Goal: Task Accomplishment & Management: Use online tool/utility

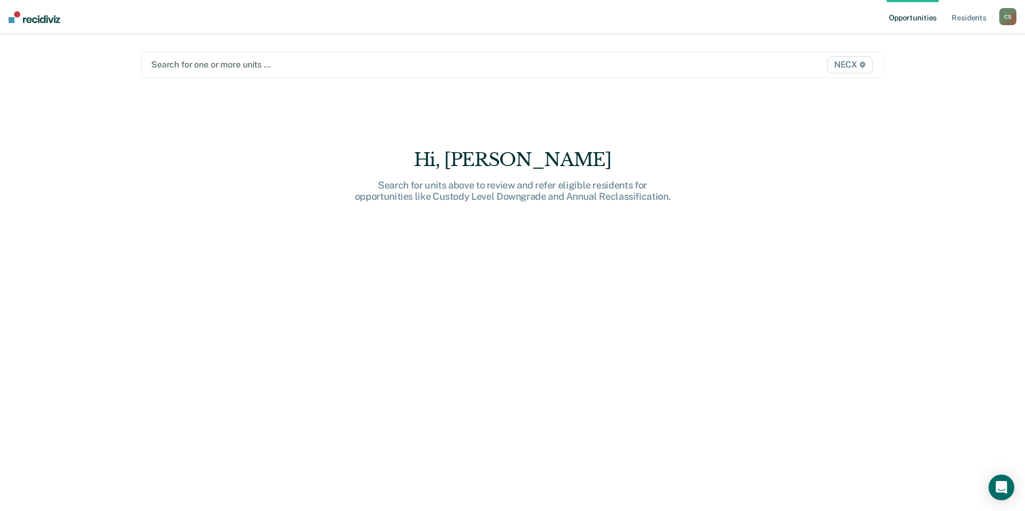
click at [509, 63] on span "NECX" at bounding box center [850, 64] width 46 height 17
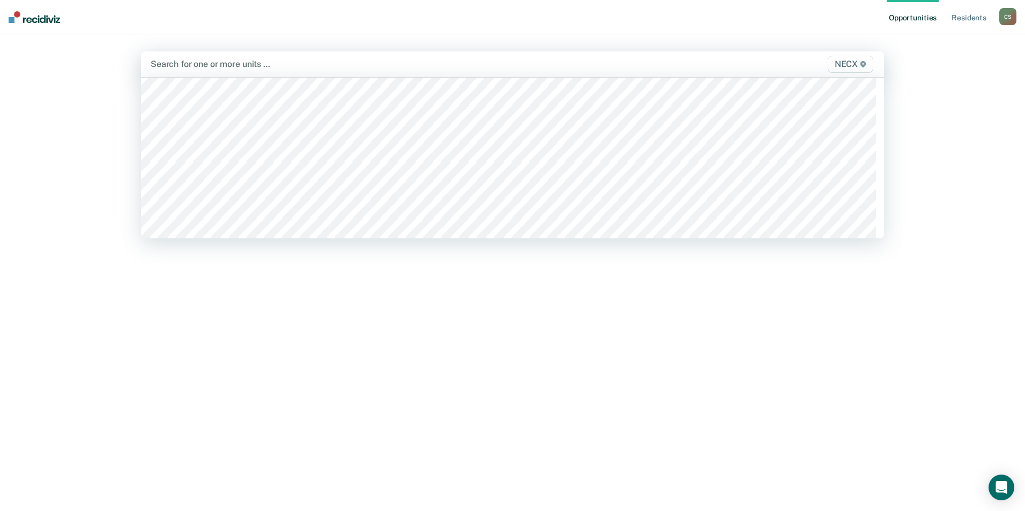
scroll to position [3537, 0]
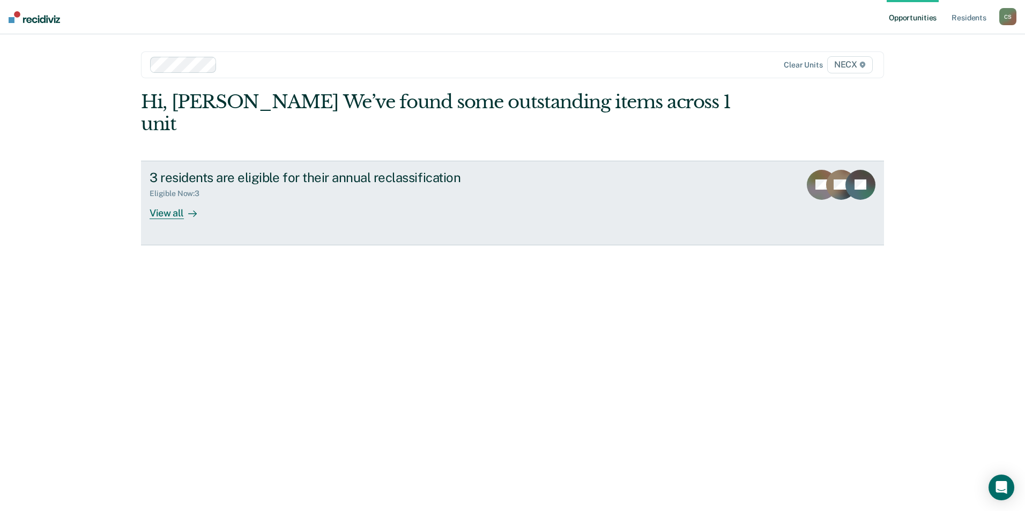
click at [178, 198] on div "View all" at bounding box center [180, 208] width 60 height 21
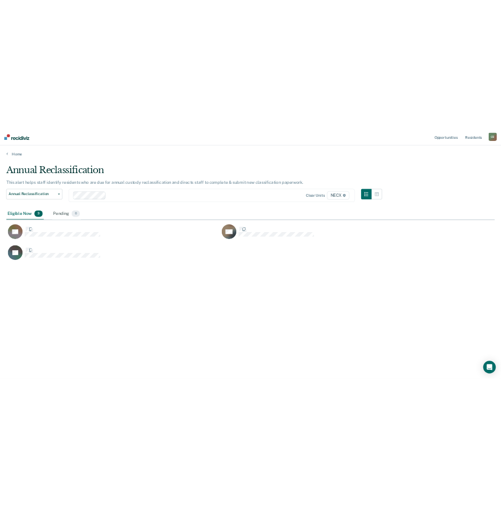
scroll to position [349, 991]
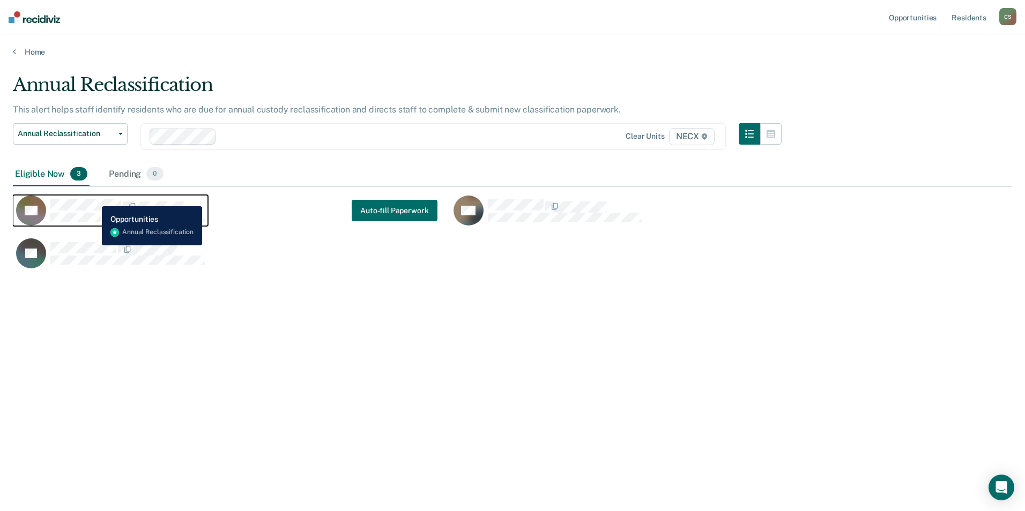
click at [94, 198] on div "DT" at bounding box center [110, 211] width 189 height 30
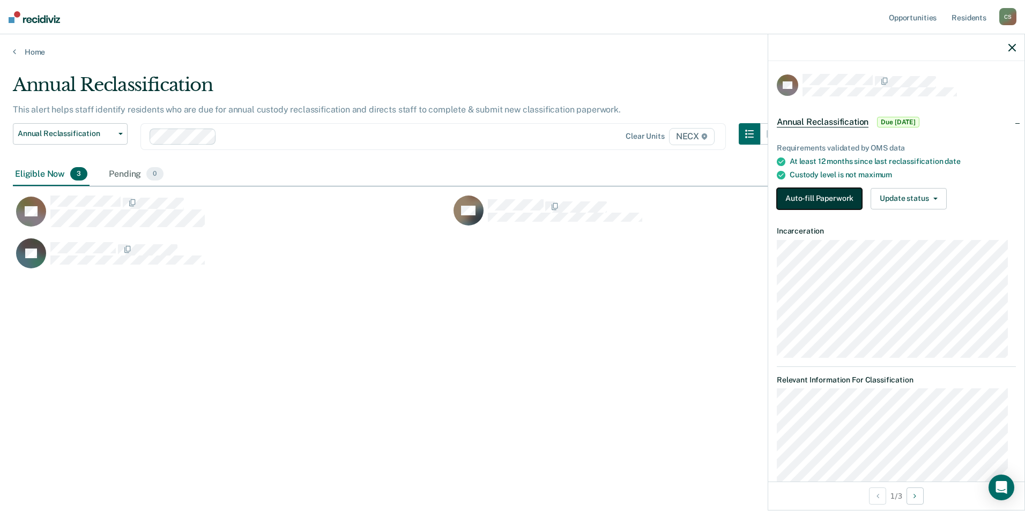
click at [509, 198] on button "Auto-fill Paperwork" at bounding box center [819, 198] width 85 height 21
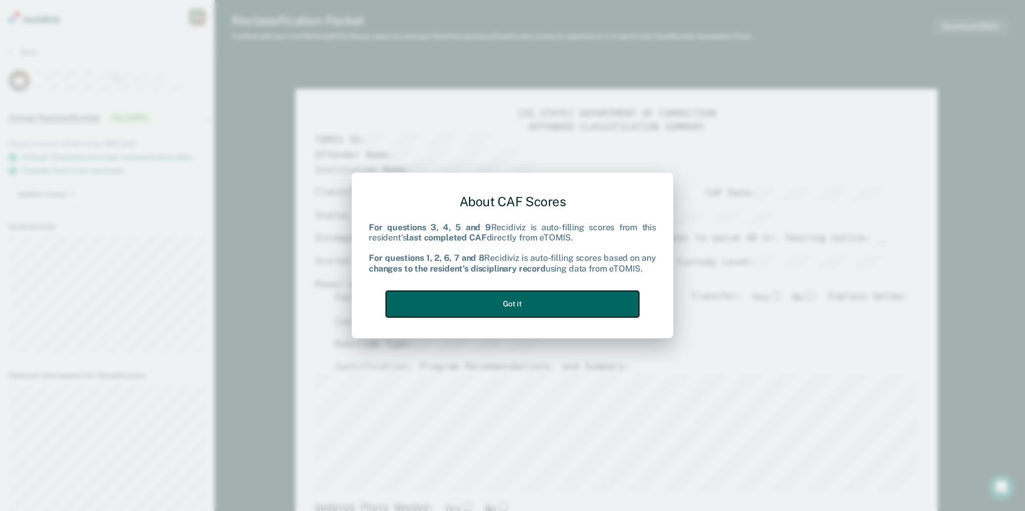
click at [509, 307] on button "Got it" at bounding box center [512, 304] width 253 height 26
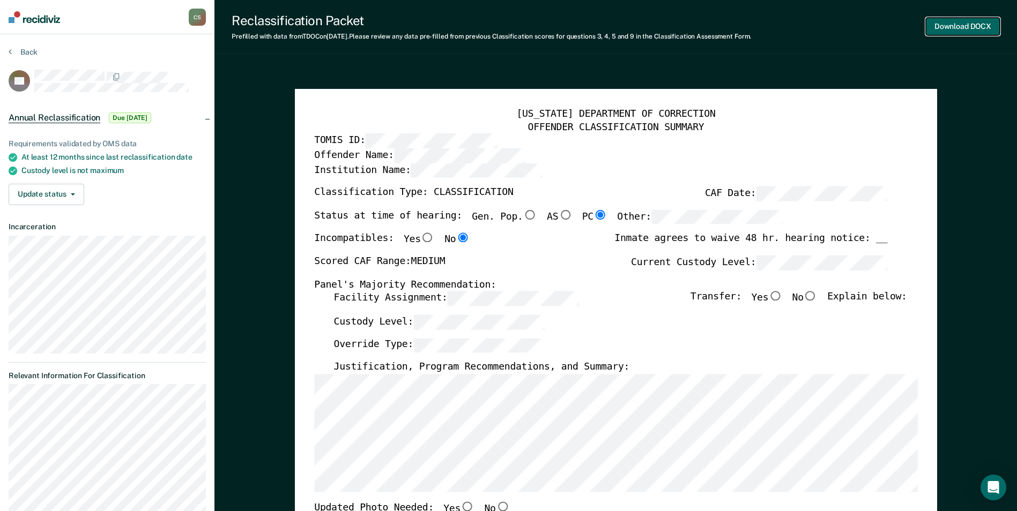
click at [509, 27] on button "Download DOCX" at bounding box center [963, 27] width 74 height 18
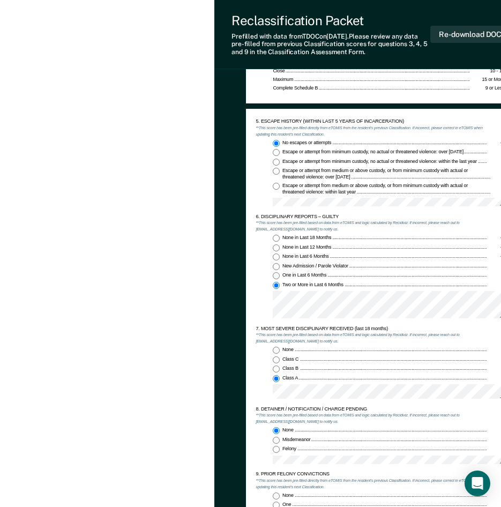
scroll to position [809, 0]
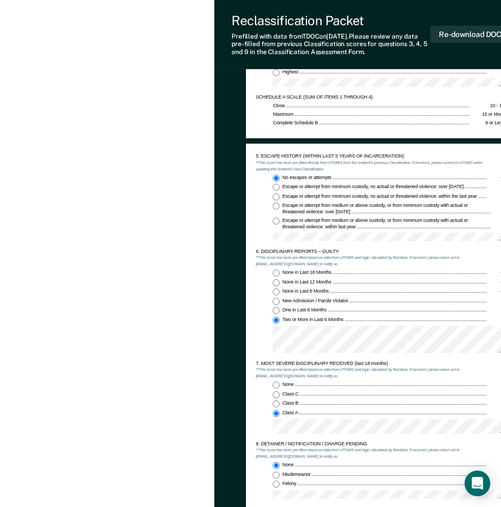
click at [157, 494] on div "[PERSON_NAME] C S Profile How it works Log Out Back DT Annual Reclassification …" at bounding box center [107, 130] width 214 height 1879
click at [309, 449] on em "**This score has been pre-filled based on data from eTOMIS and logic calculated…" at bounding box center [358, 452] width 204 height 11
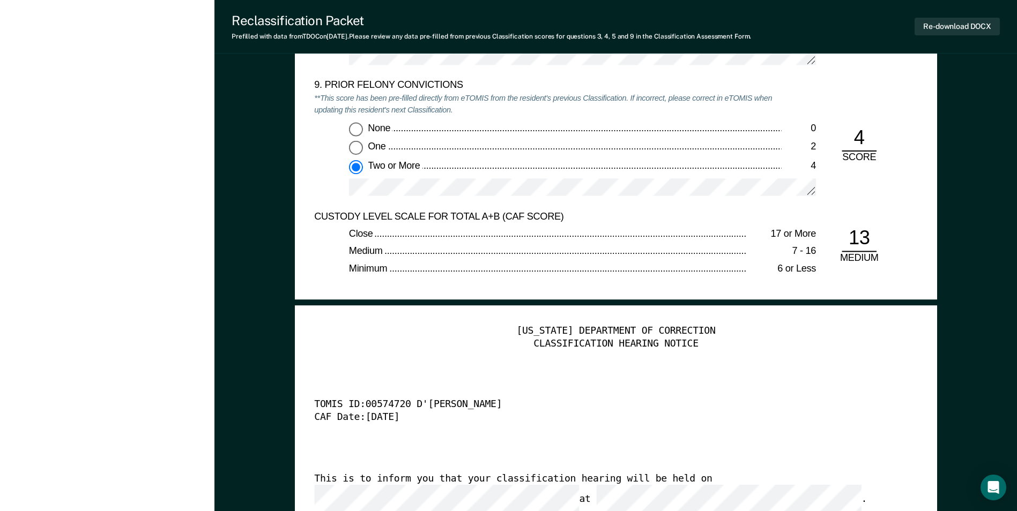
scroll to position [2412, 0]
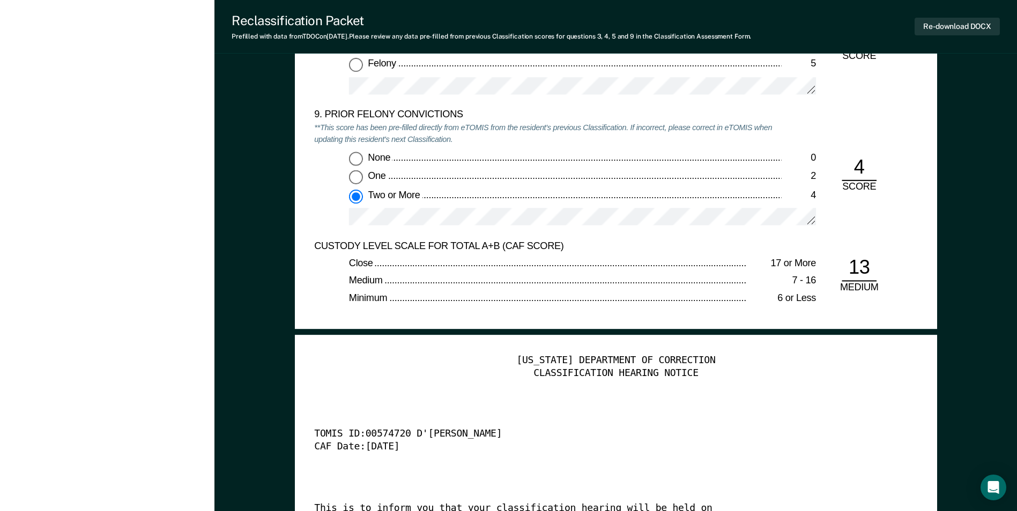
type textarea "x"
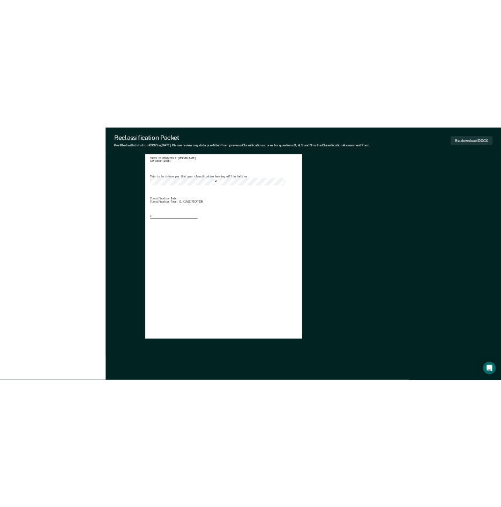
scroll to position [0, 0]
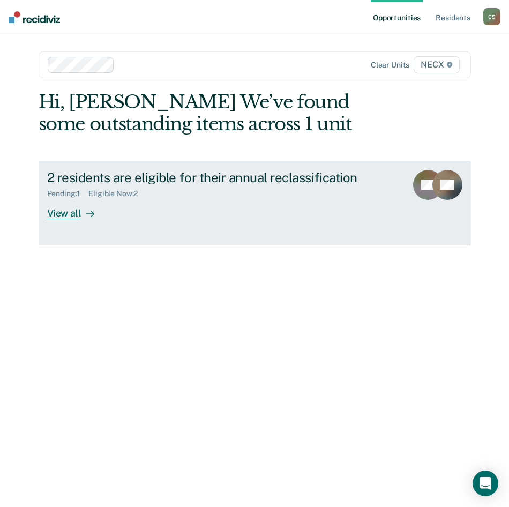
click at [57, 213] on div "View all" at bounding box center [77, 208] width 60 height 21
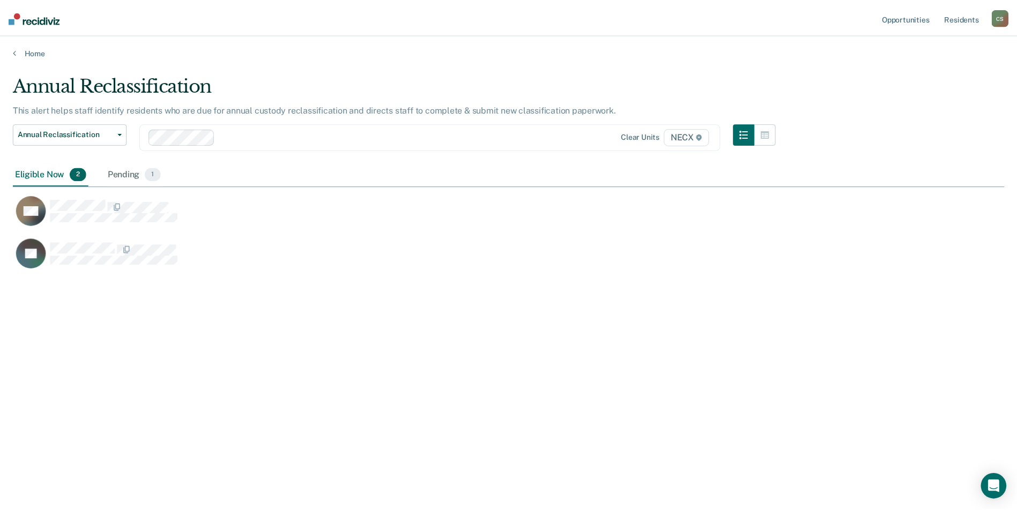
scroll to position [349, 991]
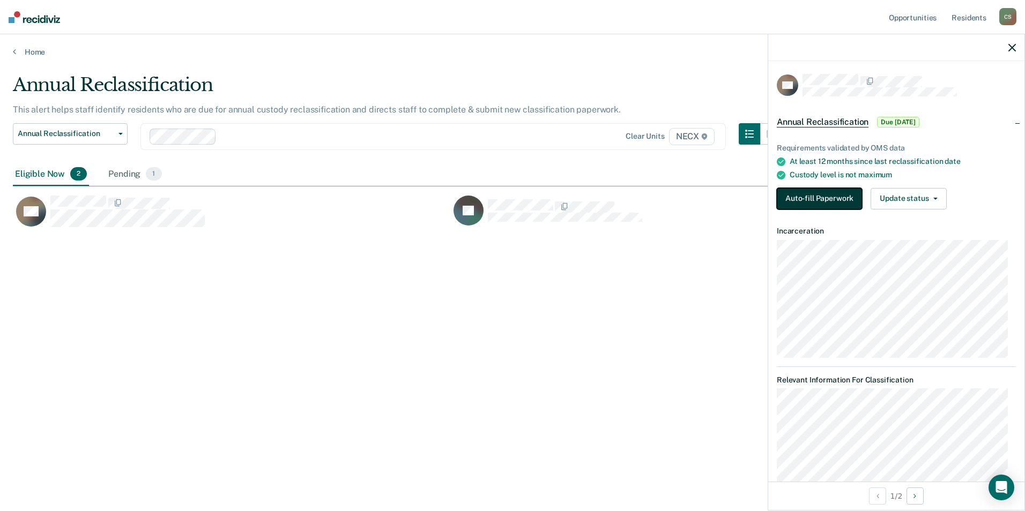
click at [509, 201] on button "Auto-fill Paperwork" at bounding box center [819, 198] width 85 height 21
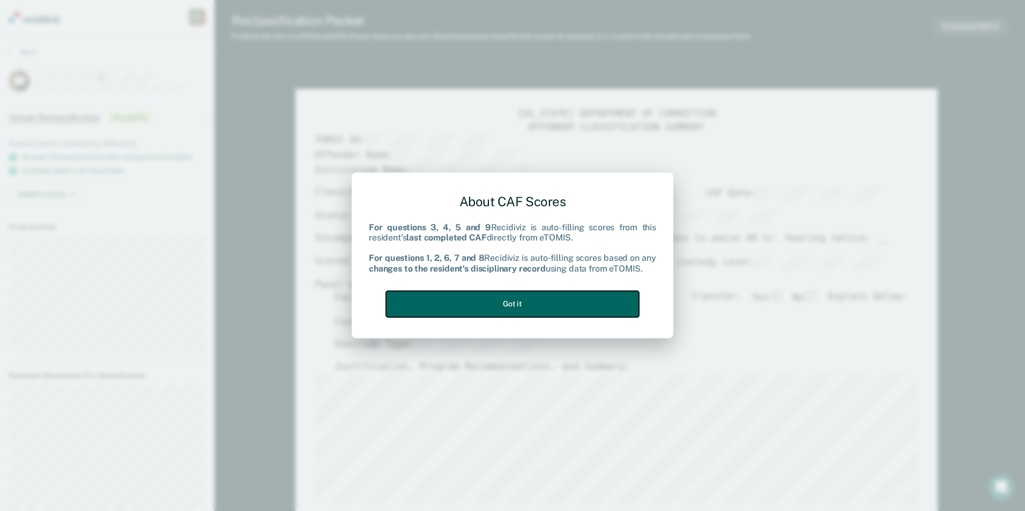
click at [468, 297] on button "Got it" at bounding box center [512, 304] width 253 height 26
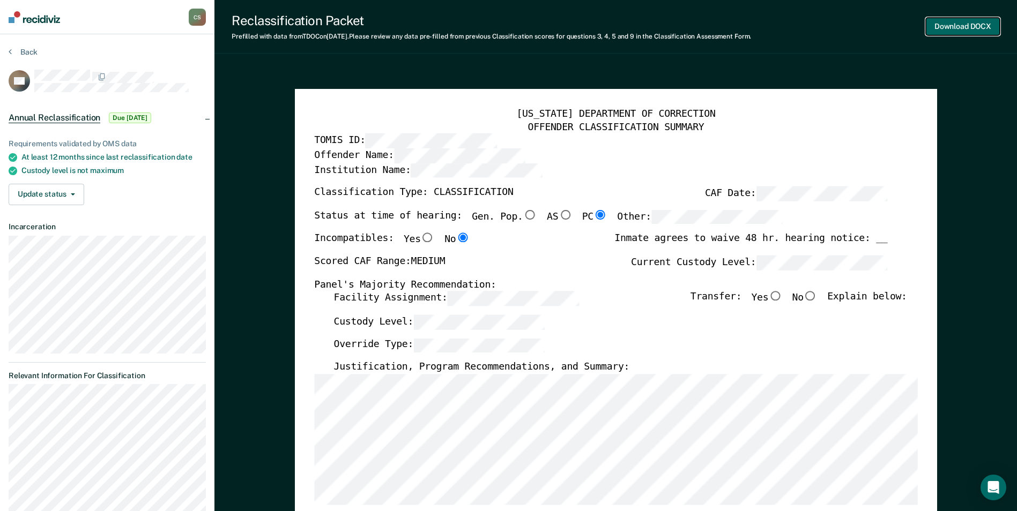
click at [509, 29] on button "Download DOCX" at bounding box center [963, 27] width 74 height 18
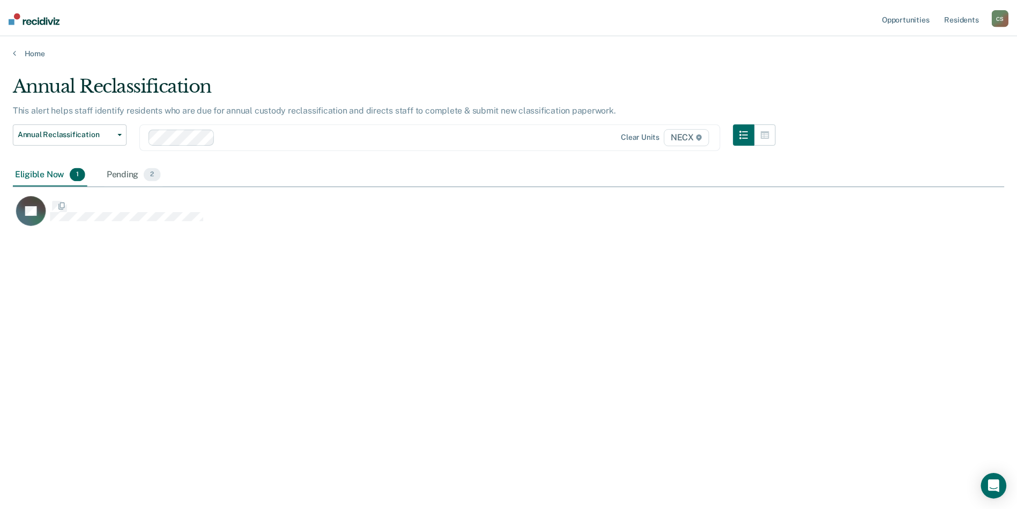
scroll to position [349, 991]
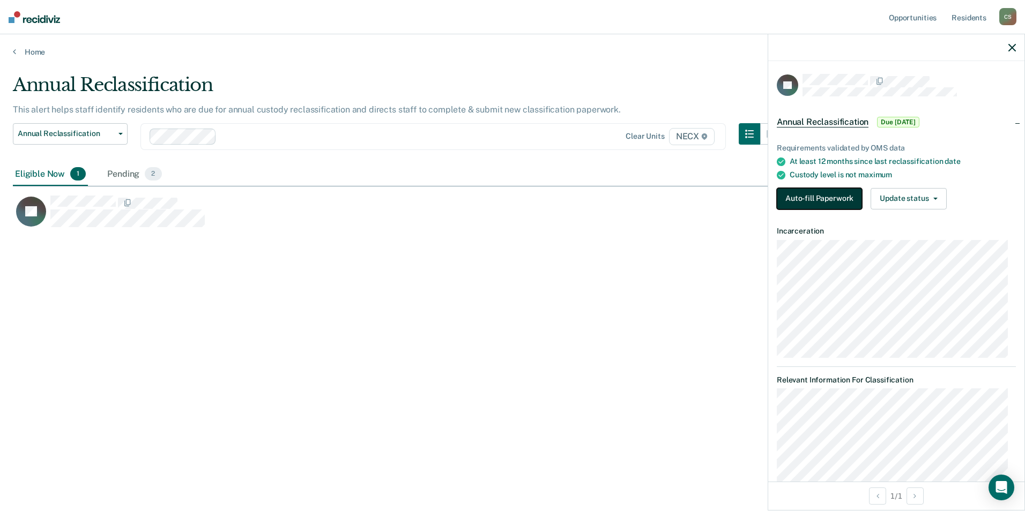
click at [509, 197] on button "Auto-fill Paperwork" at bounding box center [819, 198] width 85 height 21
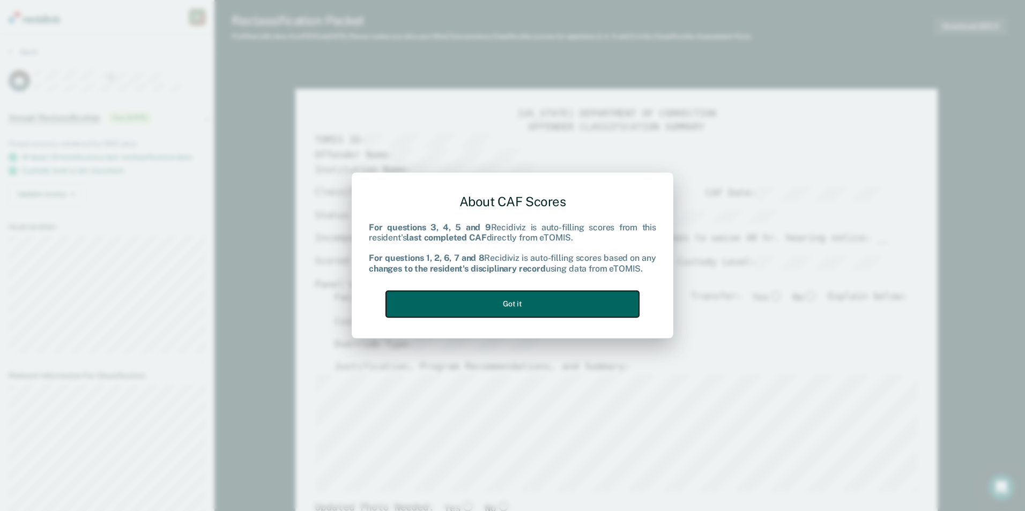
click at [509, 309] on button "Got it" at bounding box center [512, 304] width 253 height 26
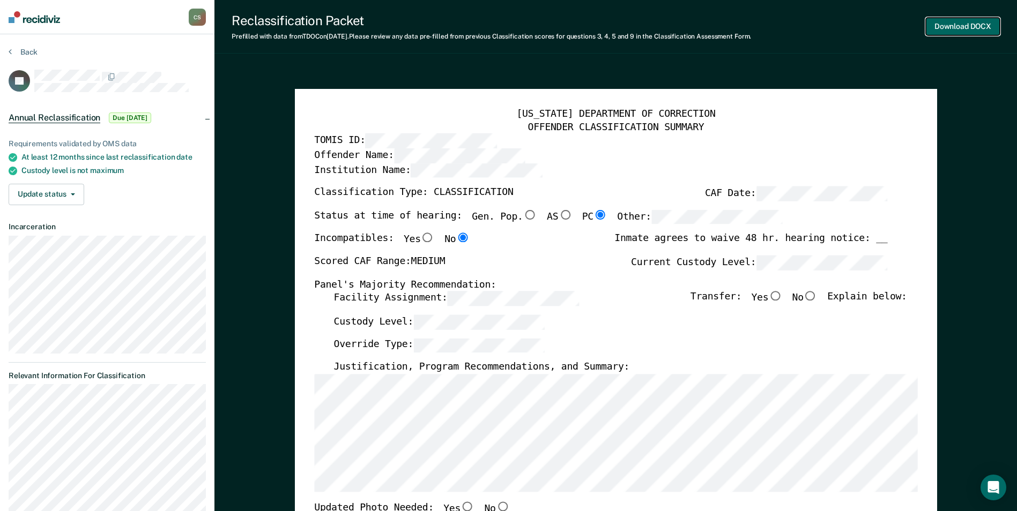
click at [509, 26] on button "Download DOCX" at bounding box center [963, 27] width 74 height 18
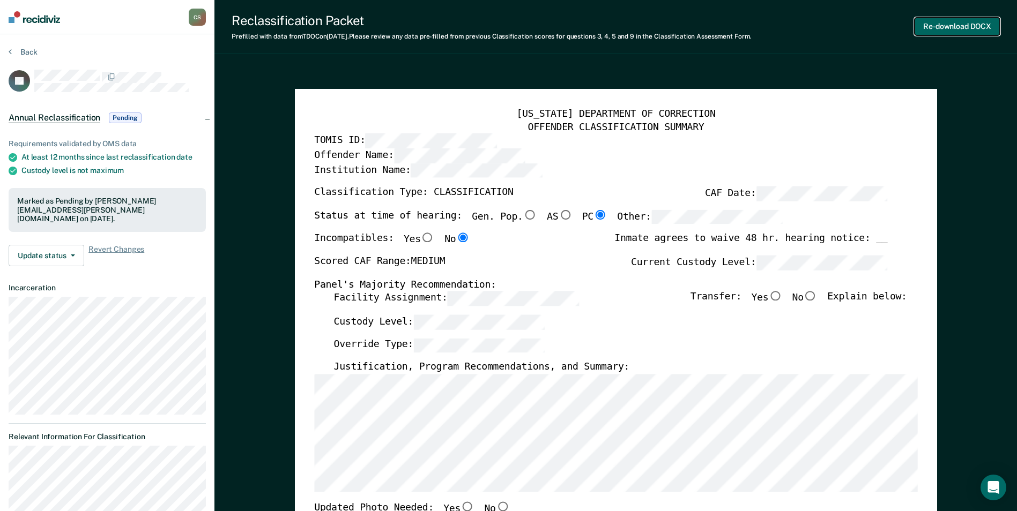
click at [509, 26] on button "Re-download DOCX" at bounding box center [956, 27] width 85 height 18
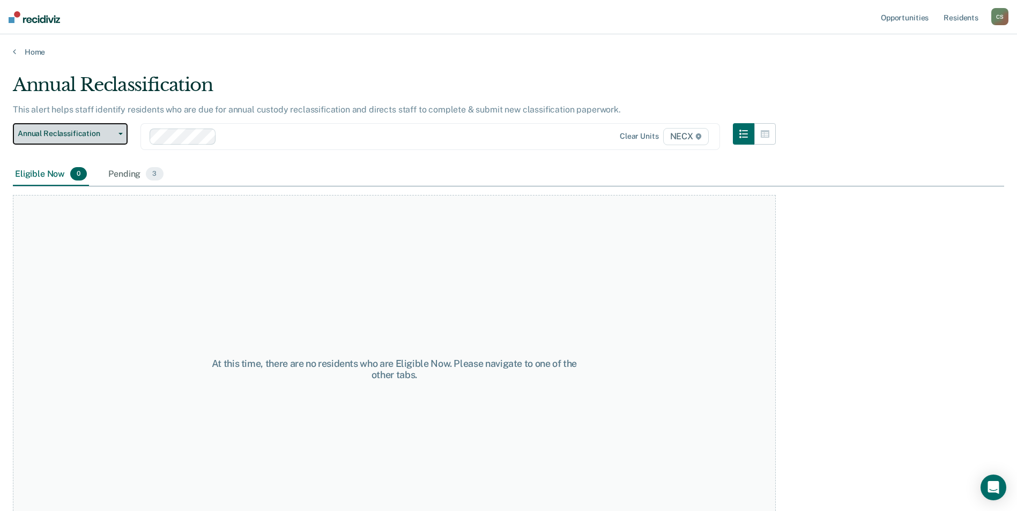
click at [101, 137] on span "Annual Reclassification" at bounding box center [66, 133] width 96 height 9
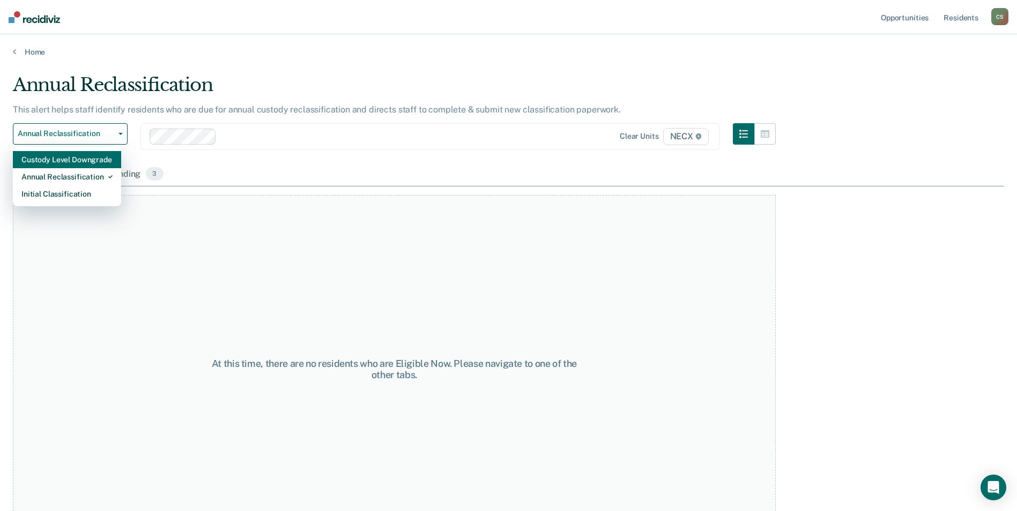
click at [97, 163] on div "Custody Level Downgrade" at bounding box center [66, 159] width 91 height 17
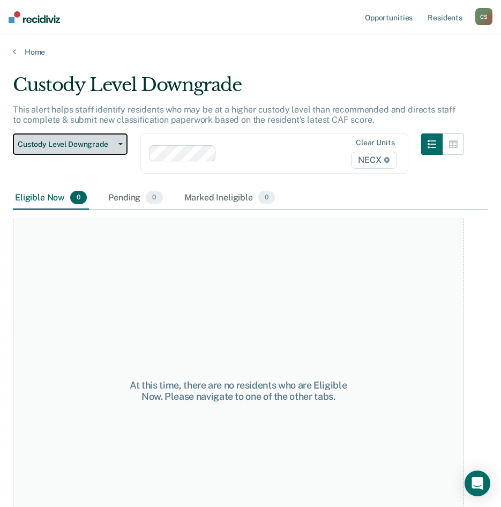
click at [109, 144] on span "Custody Level Downgrade" at bounding box center [66, 144] width 96 height 9
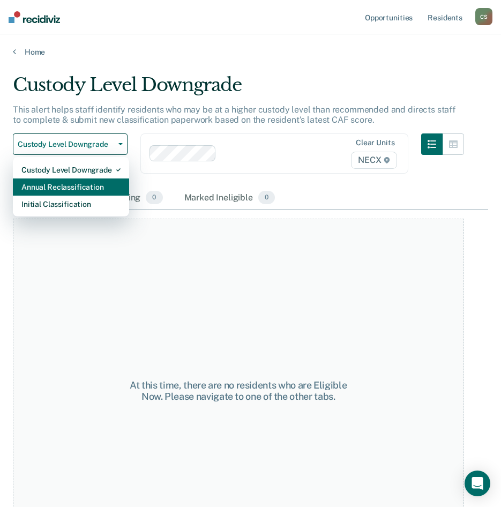
click at [85, 189] on div "Annual Reclassification" at bounding box center [70, 186] width 99 height 17
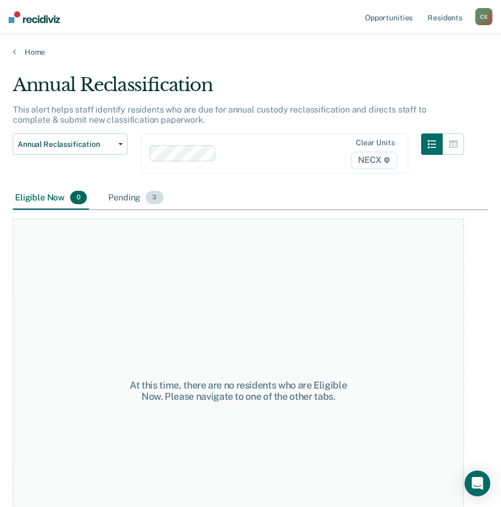
click at [124, 199] on div "Pending 3" at bounding box center [135, 198] width 59 height 24
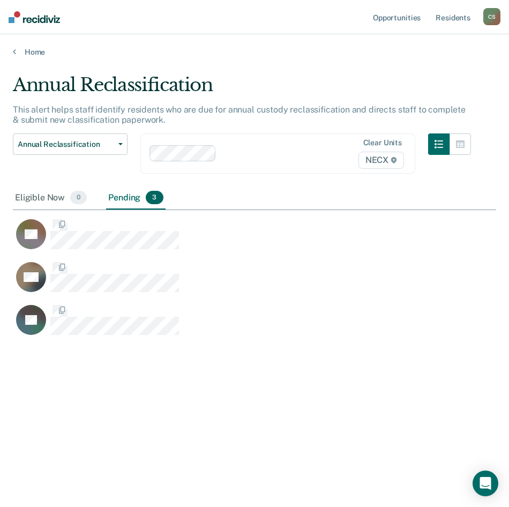
scroll to position [345, 475]
click at [394, 161] on icon at bounding box center [393, 160] width 5 height 6
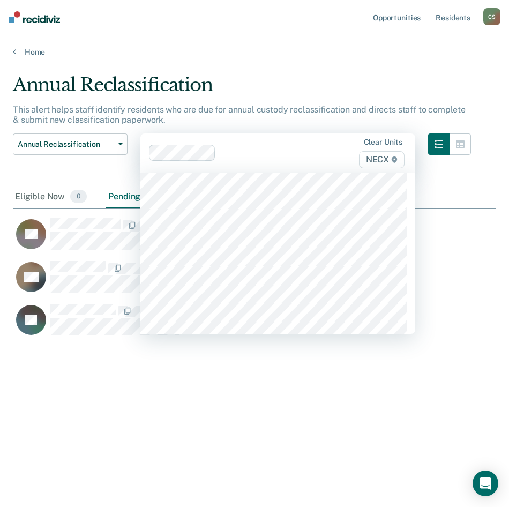
scroll to position [3483, 0]
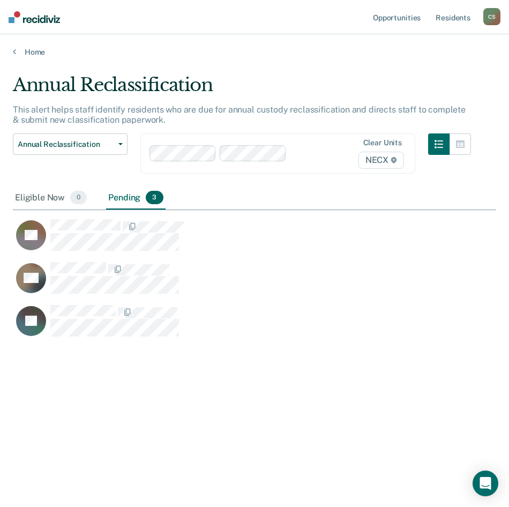
click at [222, 213] on div "DT DO JN" at bounding box center [224, 274] width 423 height 129
click at [384, 160] on span "NECX" at bounding box center [382, 160] width 46 height 17
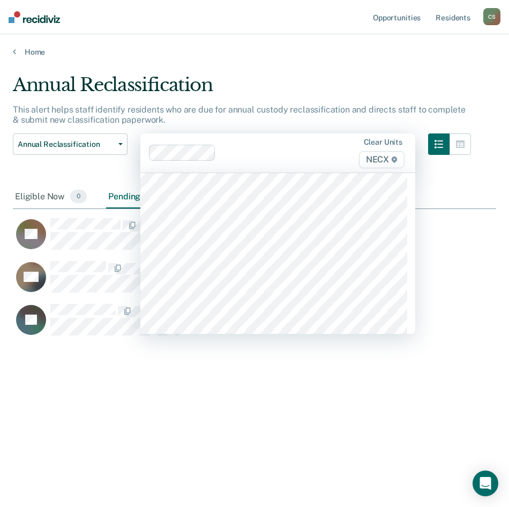
scroll to position [3591, 0]
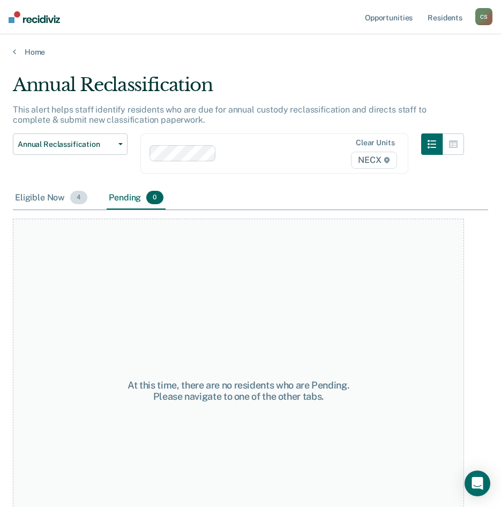
click at [42, 193] on div "Eligible Now 4" at bounding box center [51, 198] width 77 height 24
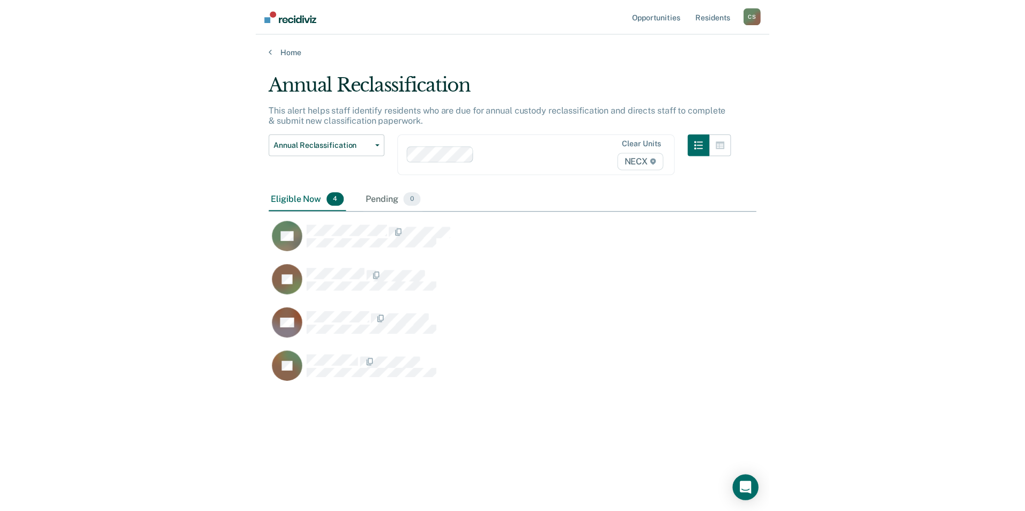
scroll to position [345, 475]
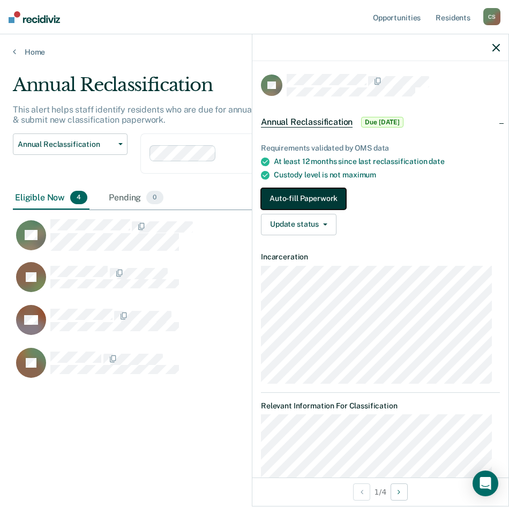
click at [286, 198] on button "Auto-fill Paperwork" at bounding box center [303, 198] width 85 height 21
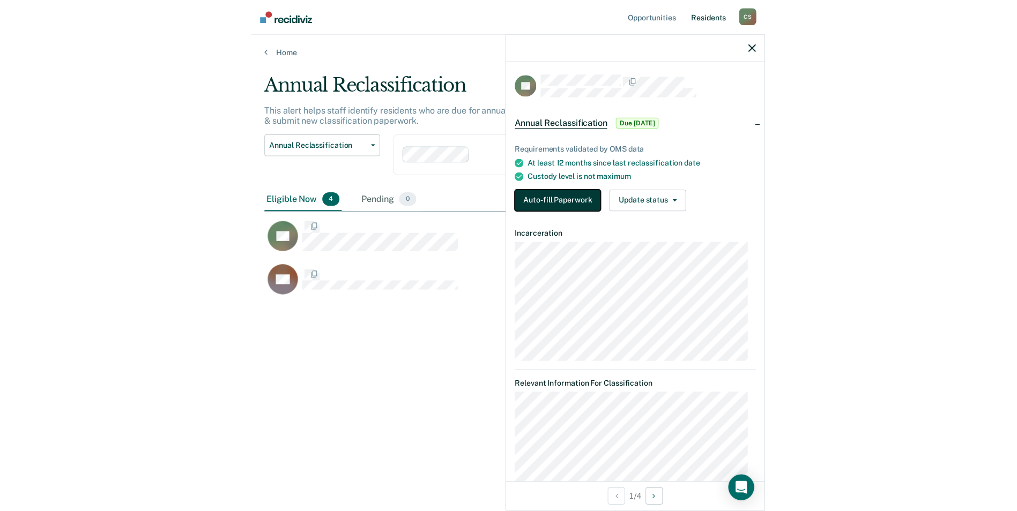
scroll to position [349, 991]
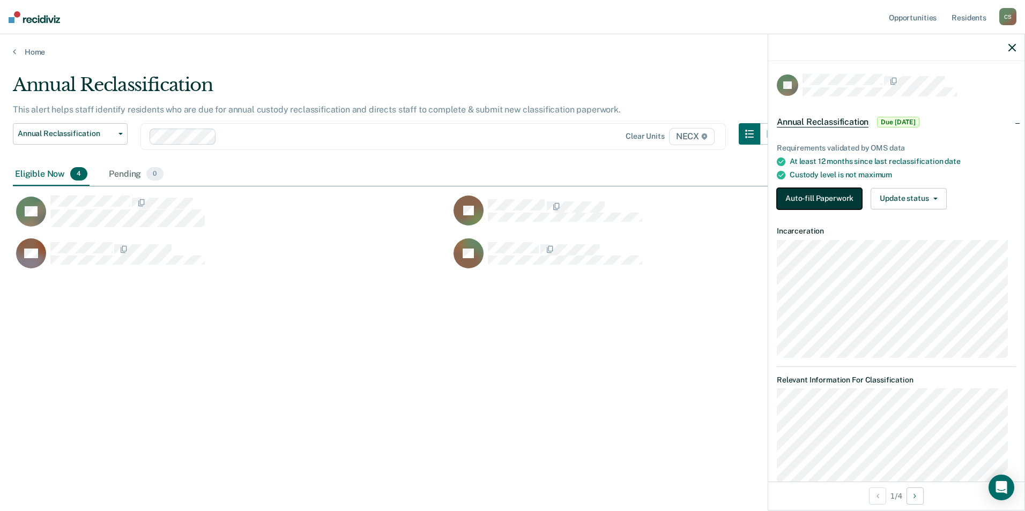
click at [509, 197] on button "Auto-fill Paperwork" at bounding box center [819, 198] width 85 height 21
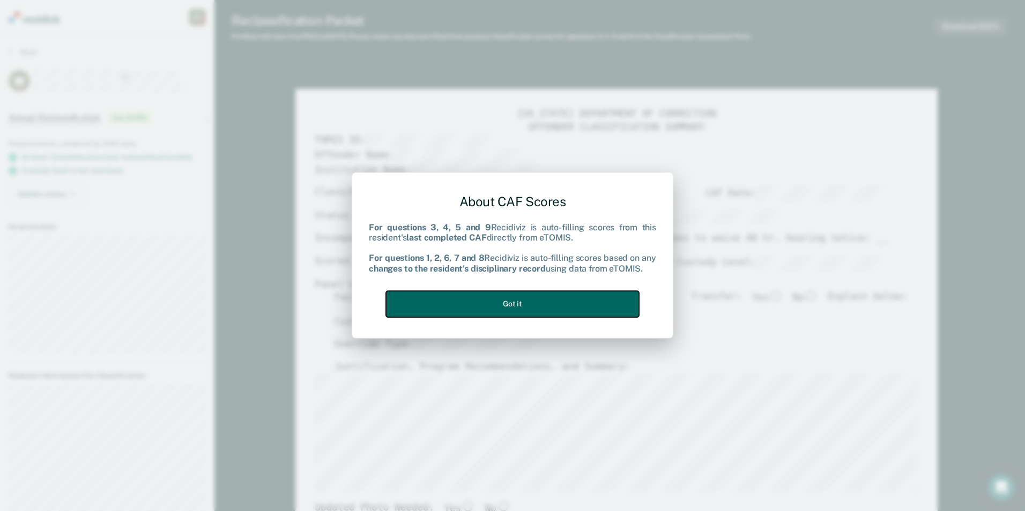
click at [501, 305] on button "Got it" at bounding box center [512, 304] width 253 height 26
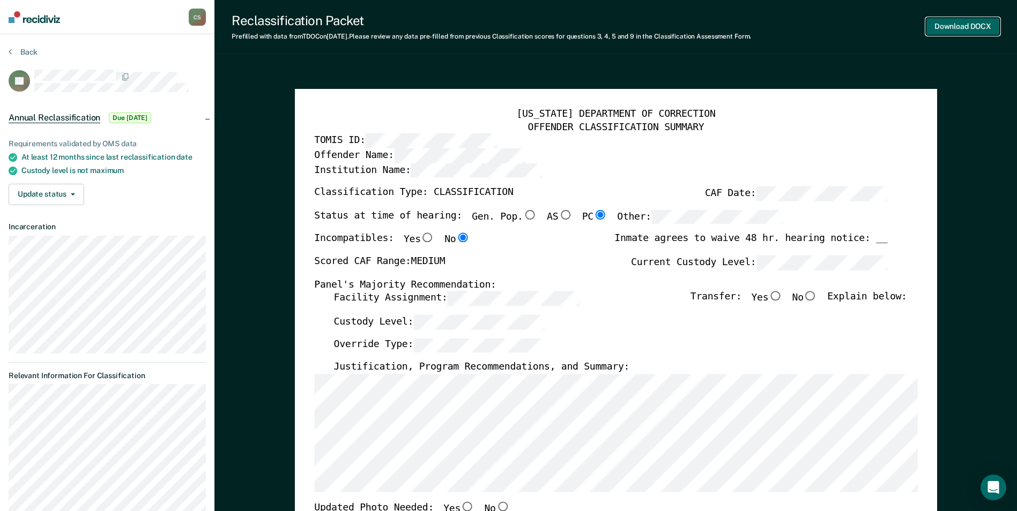
click at [509, 24] on button "Download DOCX" at bounding box center [963, 27] width 74 height 18
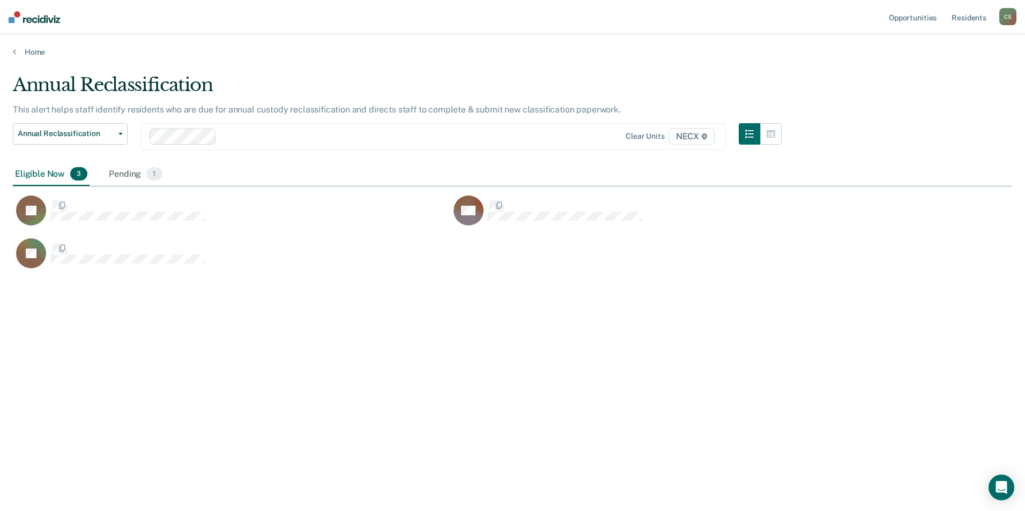
scroll to position [349, 991]
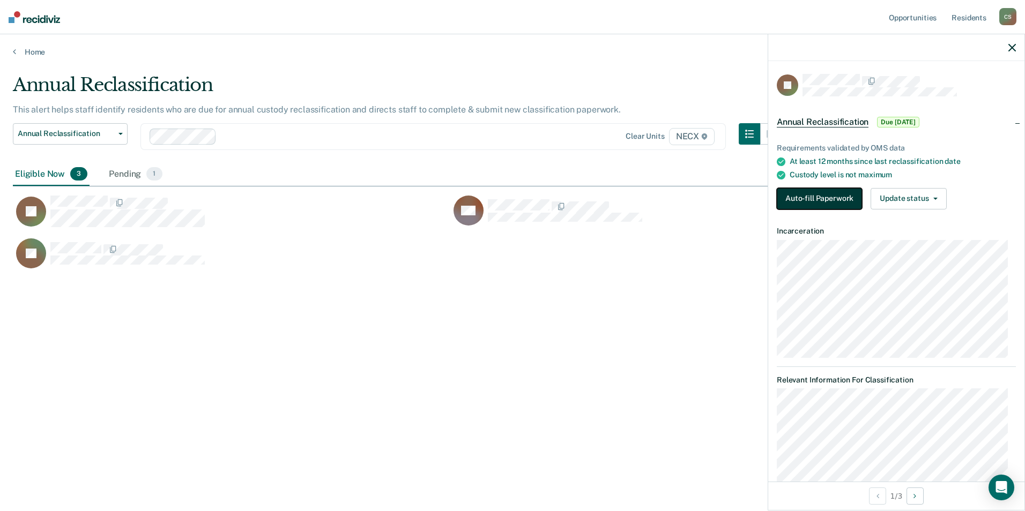
click at [509, 192] on button "Auto-fill Paperwork" at bounding box center [819, 198] width 85 height 21
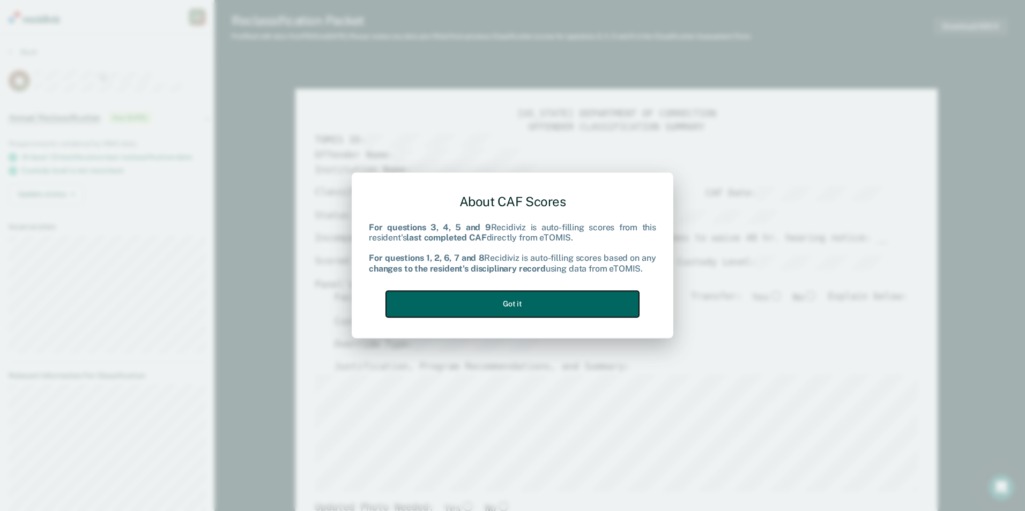
click at [509, 305] on button "Got it" at bounding box center [512, 304] width 253 height 26
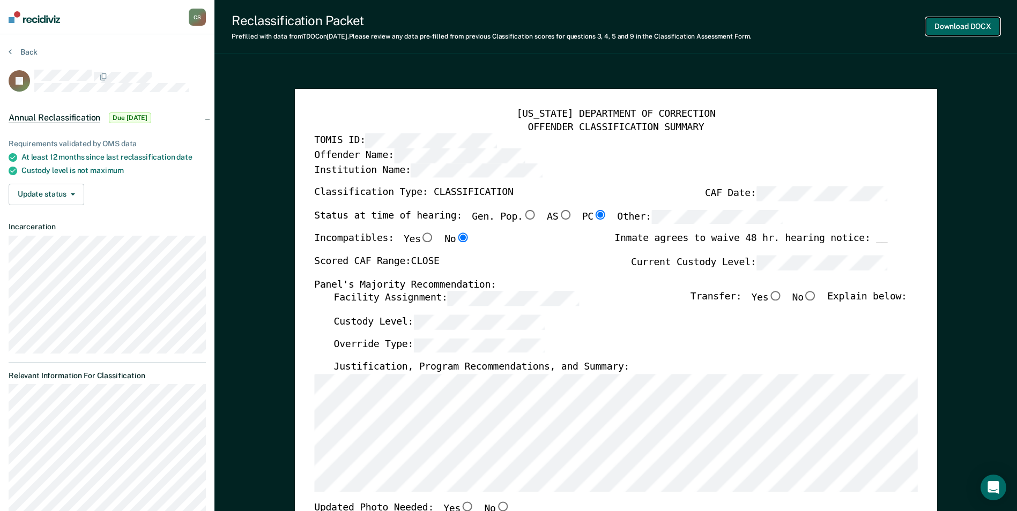
click at [509, 29] on button "Download DOCX" at bounding box center [963, 27] width 74 height 18
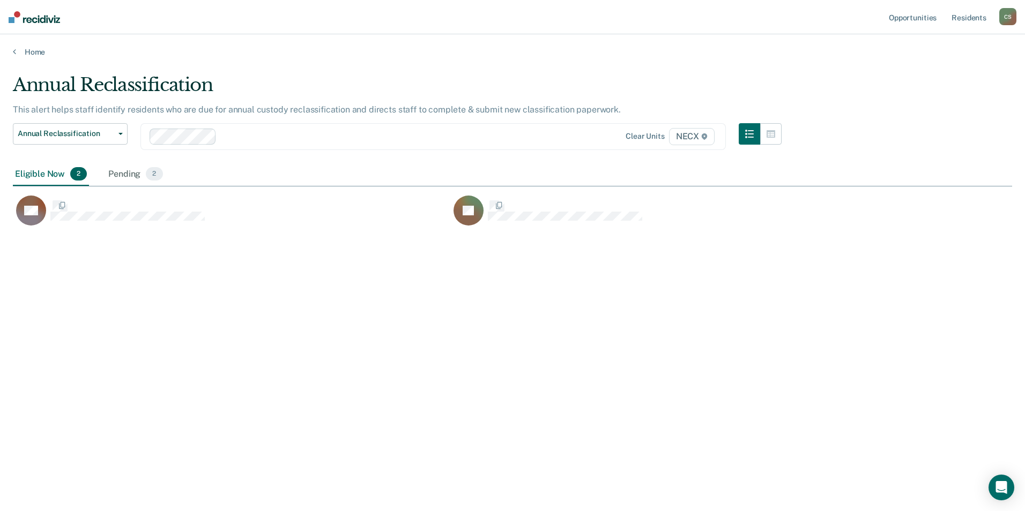
scroll to position [349, 991]
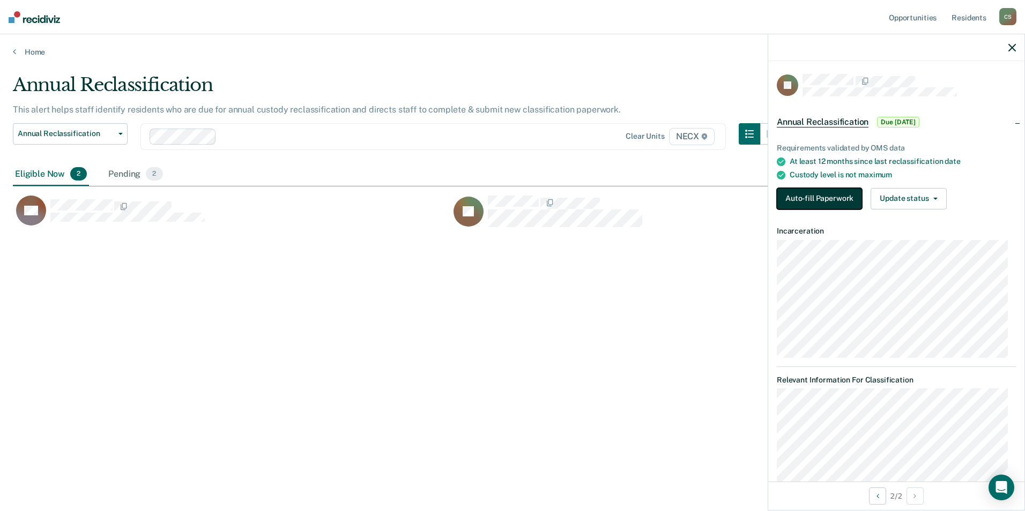
click at [509, 195] on button "Auto-fill Paperwork" at bounding box center [819, 198] width 85 height 21
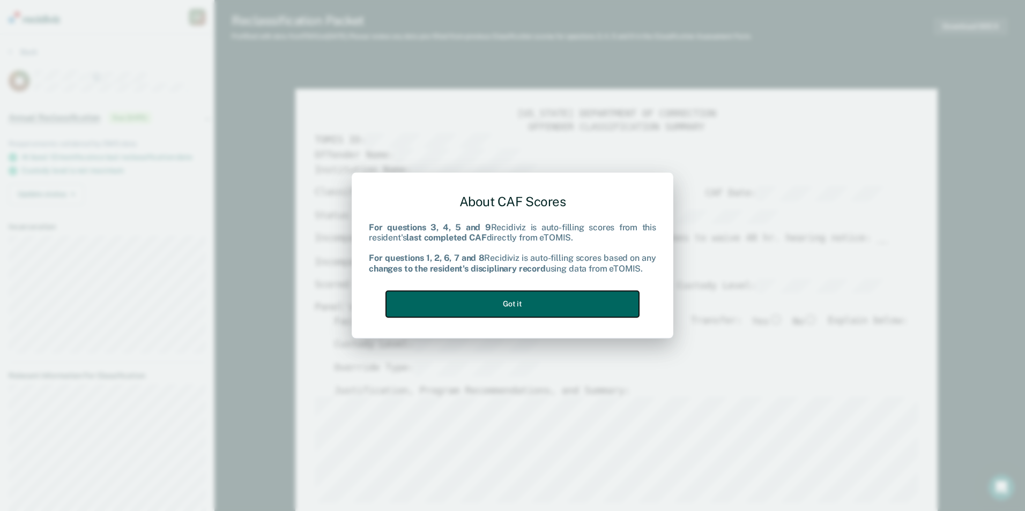
click at [509, 304] on button "Got it" at bounding box center [512, 304] width 253 height 26
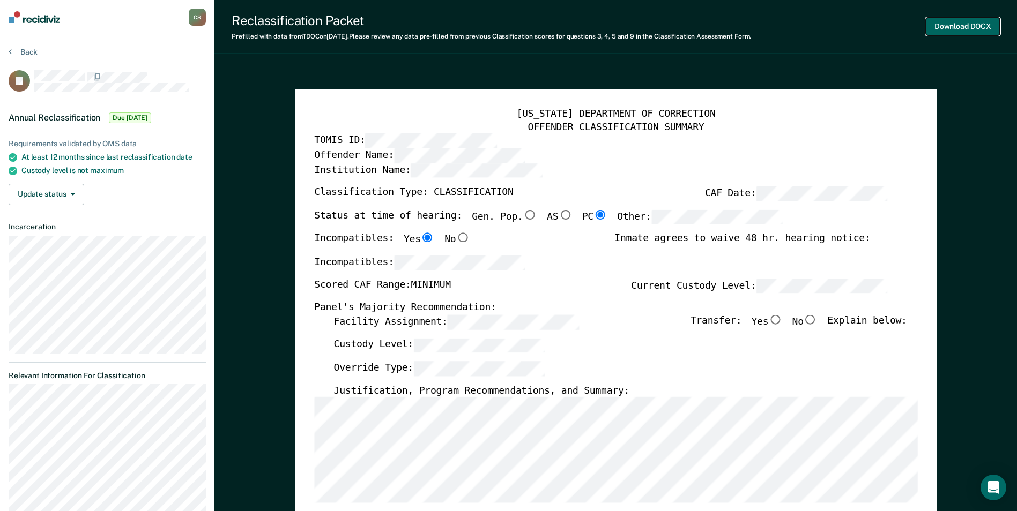
click at [509, 23] on button "Download DOCX" at bounding box center [963, 27] width 74 height 18
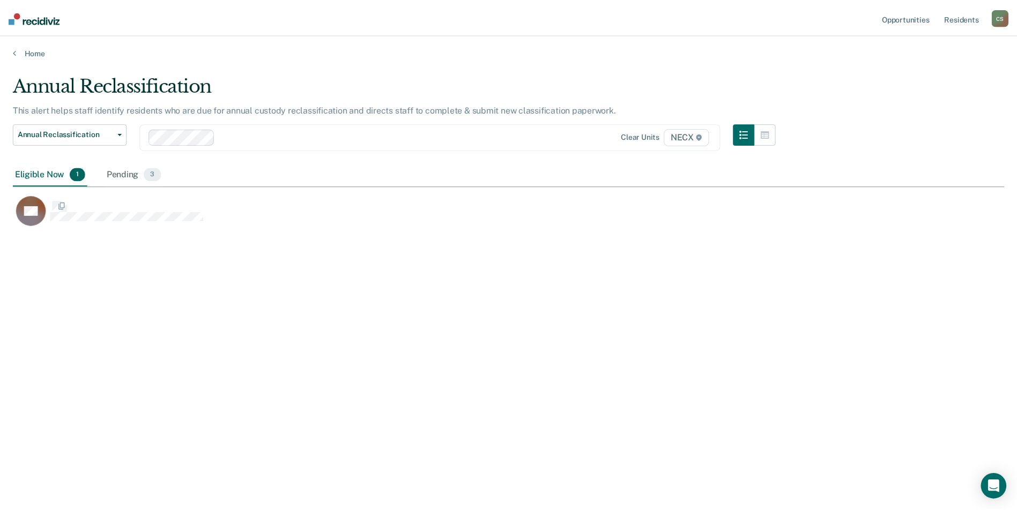
scroll to position [349, 991]
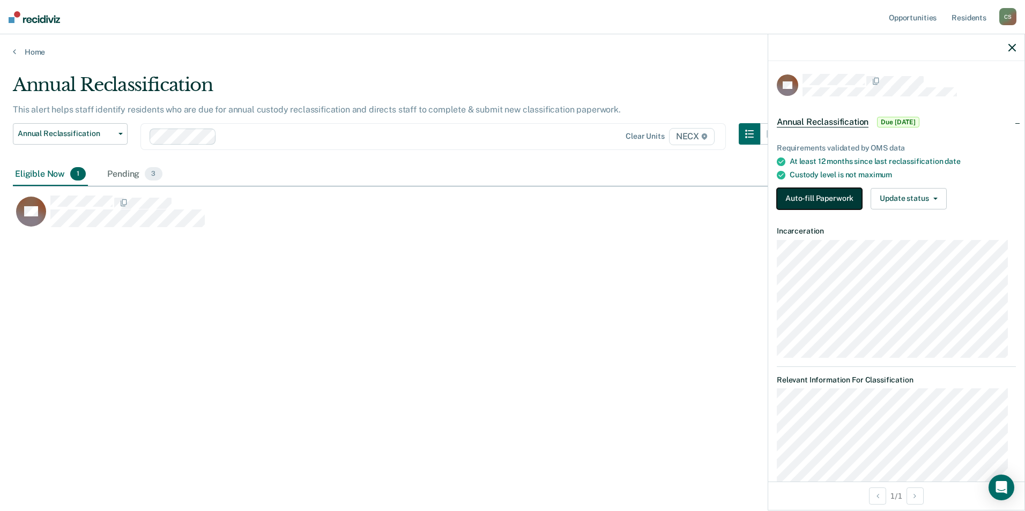
click at [509, 206] on button "Auto-fill Paperwork" at bounding box center [819, 198] width 85 height 21
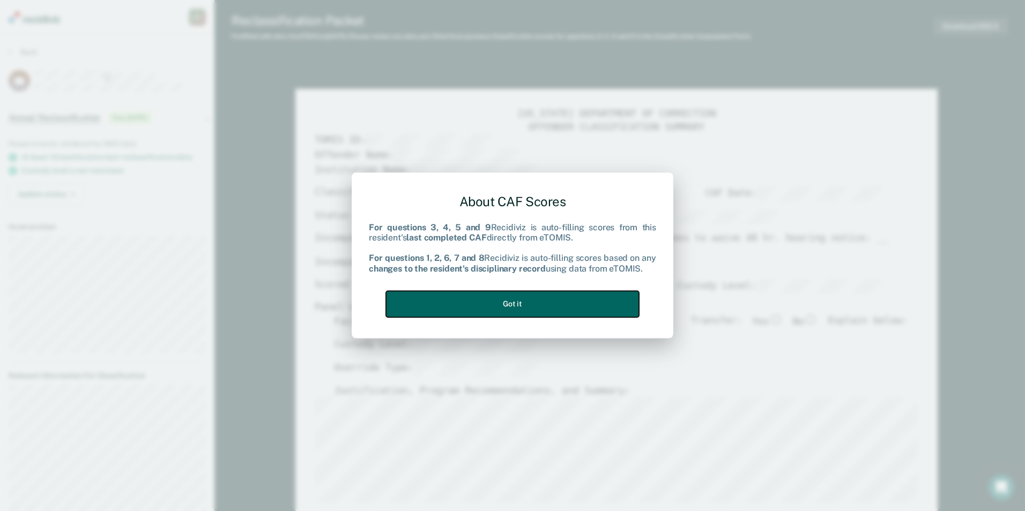
click at [509, 308] on button "Got it" at bounding box center [512, 304] width 253 height 26
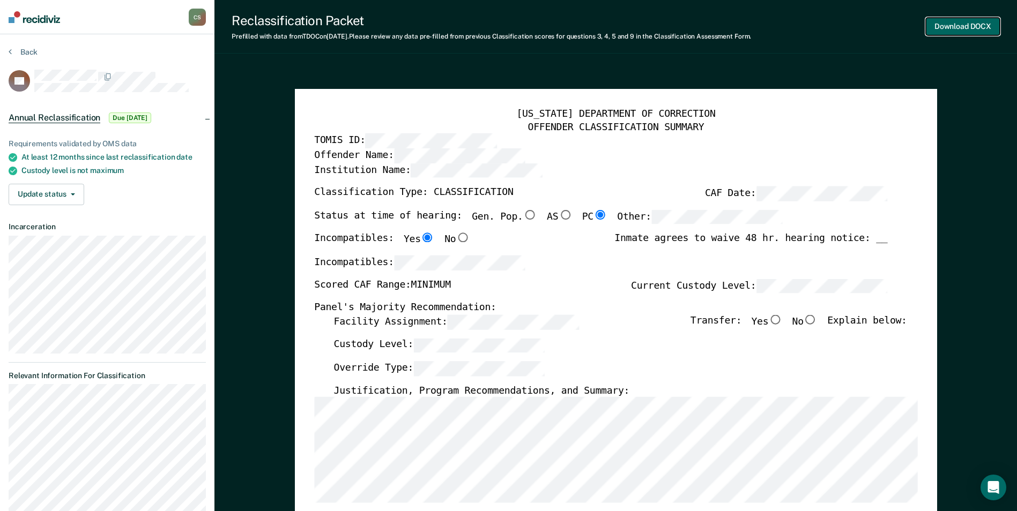
click at [509, 28] on button "Download DOCX" at bounding box center [963, 27] width 74 height 18
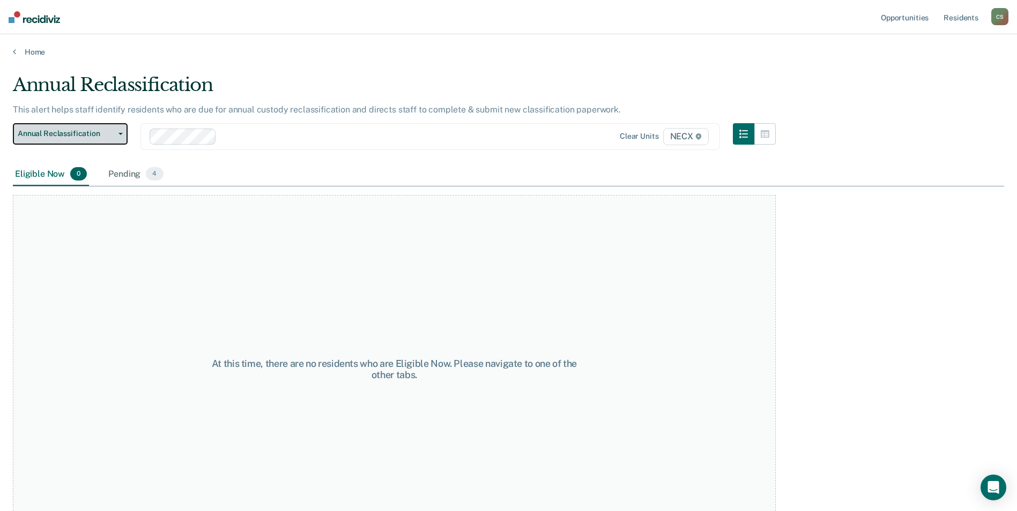
click at [89, 132] on span "Annual Reclassification" at bounding box center [66, 133] width 96 height 9
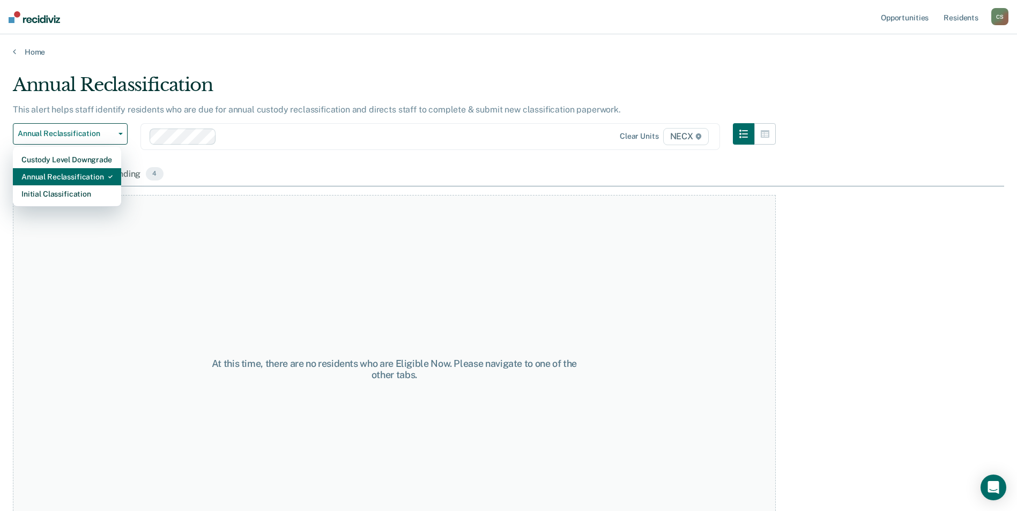
scroll to position [32, 0]
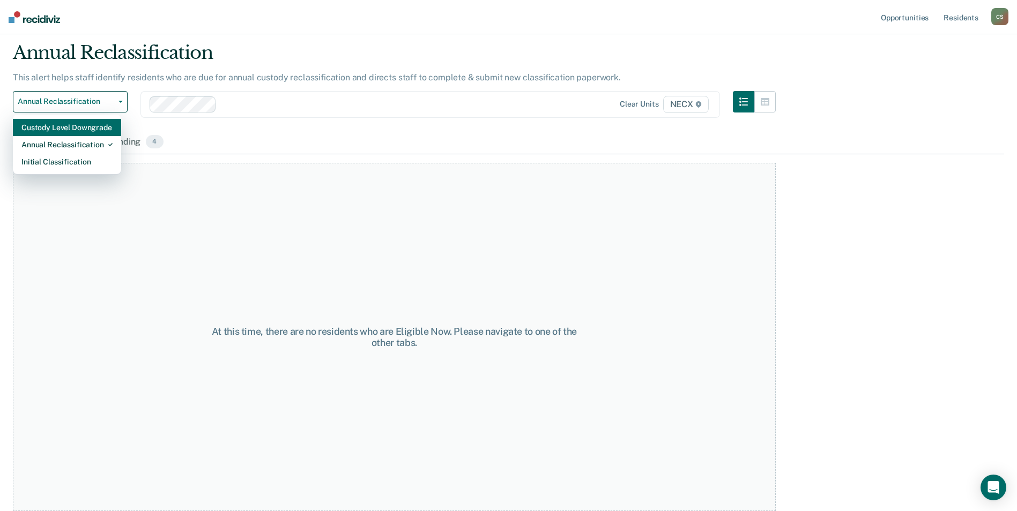
click at [92, 131] on div "Custody Level Downgrade" at bounding box center [66, 127] width 91 height 17
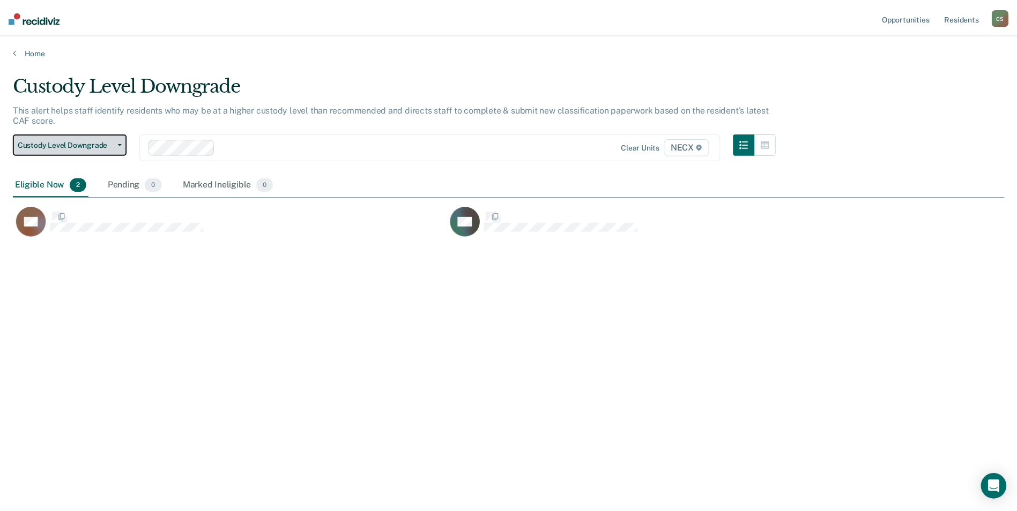
scroll to position [349, 991]
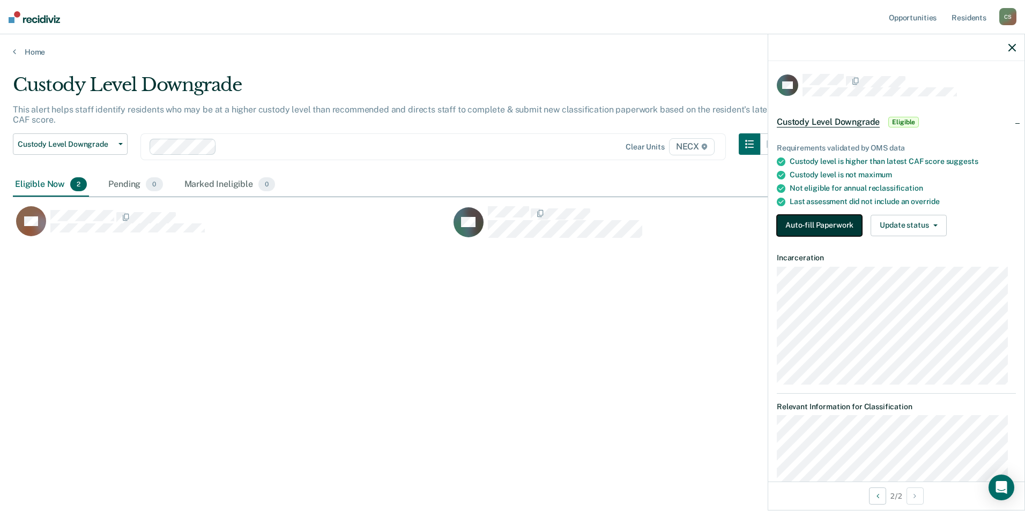
click at [509, 220] on button "Auto-fill Paperwork" at bounding box center [819, 225] width 85 height 21
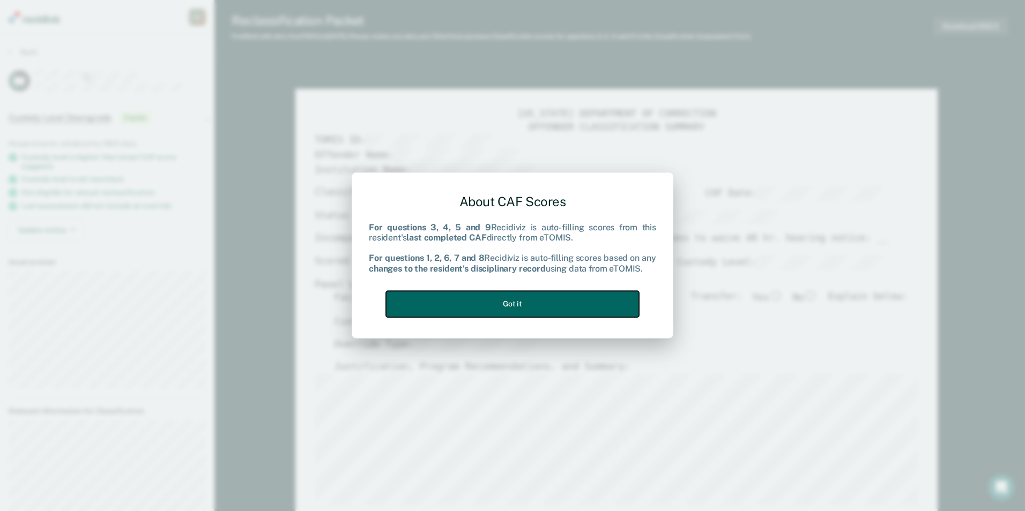
click at [465, 310] on button "Got it" at bounding box center [512, 304] width 253 height 26
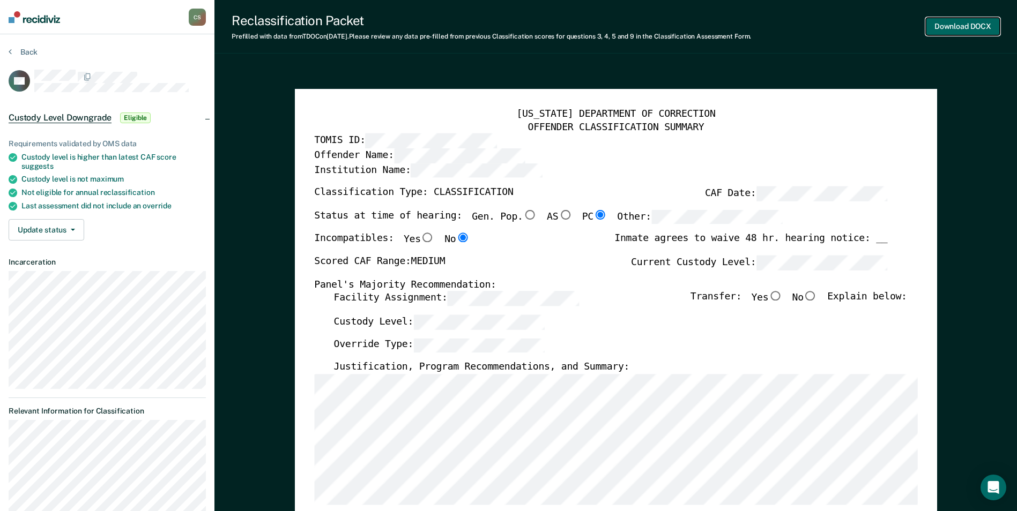
click at [509, 21] on button "Download DOCX" at bounding box center [963, 27] width 74 height 18
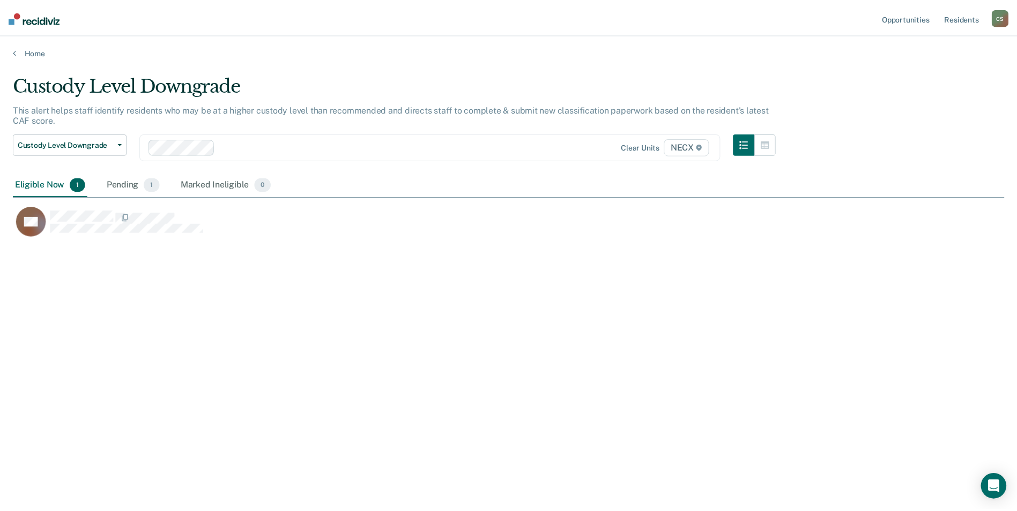
scroll to position [349, 991]
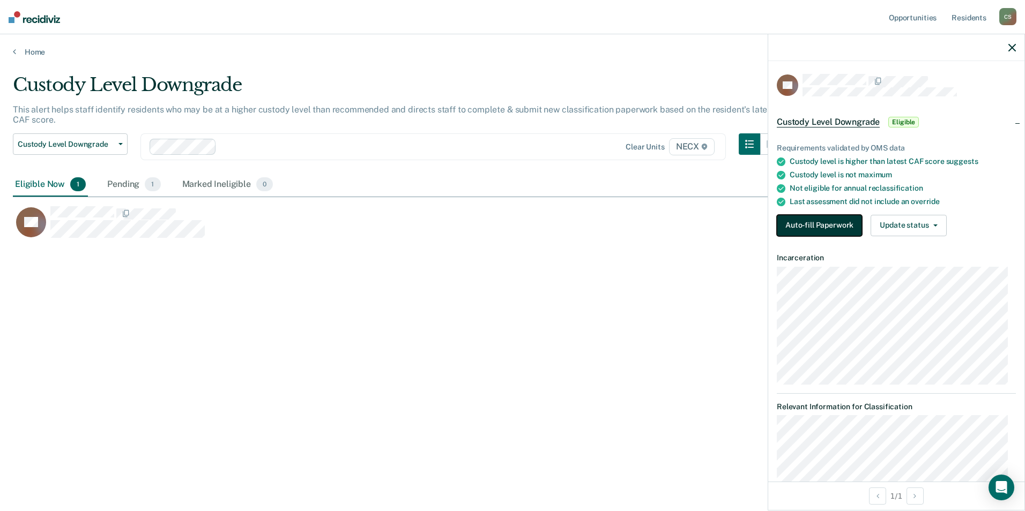
click at [509, 220] on button "Auto-fill Paperwork" at bounding box center [819, 225] width 85 height 21
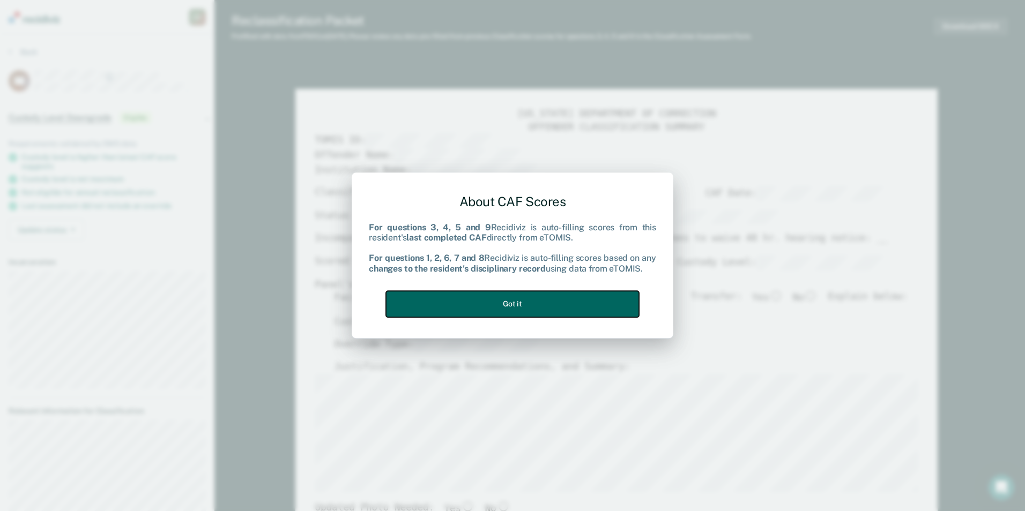
click at [496, 302] on button "Got it" at bounding box center [512, 304] width 253 height 26
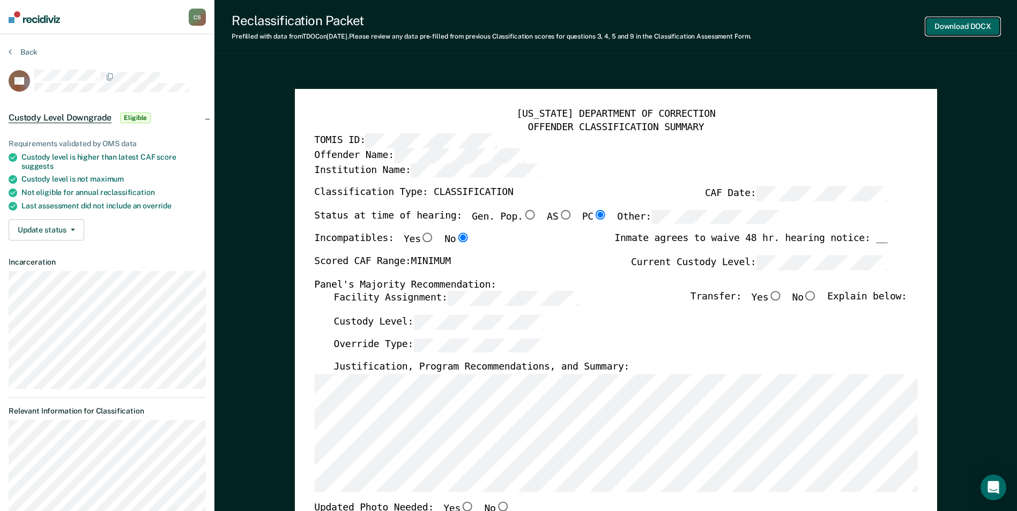
click at [509, 24] on button "Download DOCX" at bounding box center [963, 27] width 74 height 18
type textarea "x"
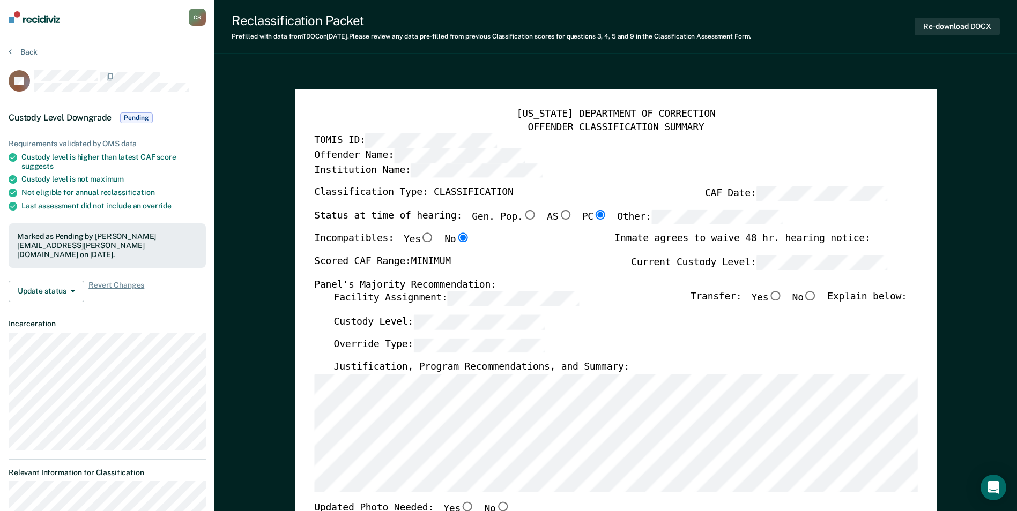
click at [135, 215] on div "Requirements validated by OMS data Custody level is higher than latest CAF scor…" at bounding box center [107, 216] width 214 height 189
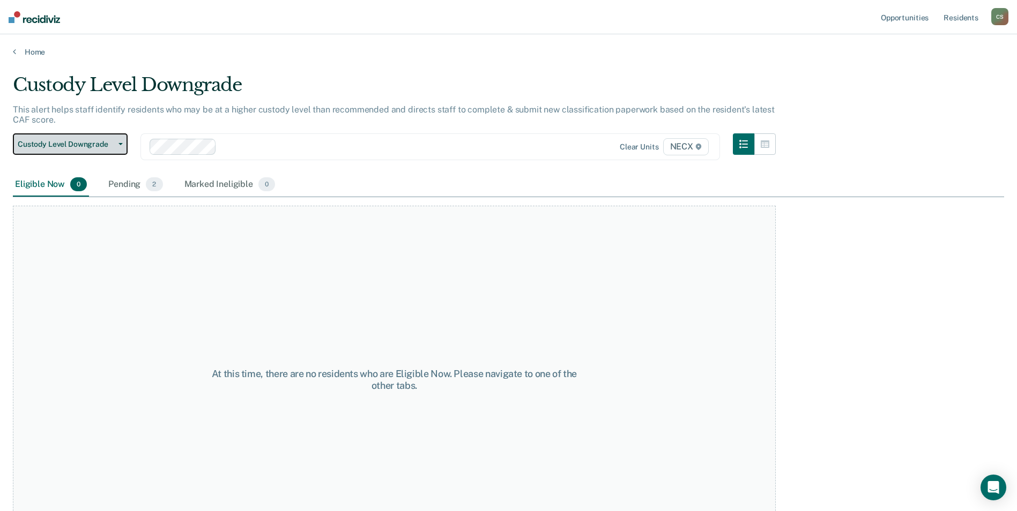
click at [120, 146] on button "Custody Level Downgrade" at bounding box center [70, 143] width 115 height 21
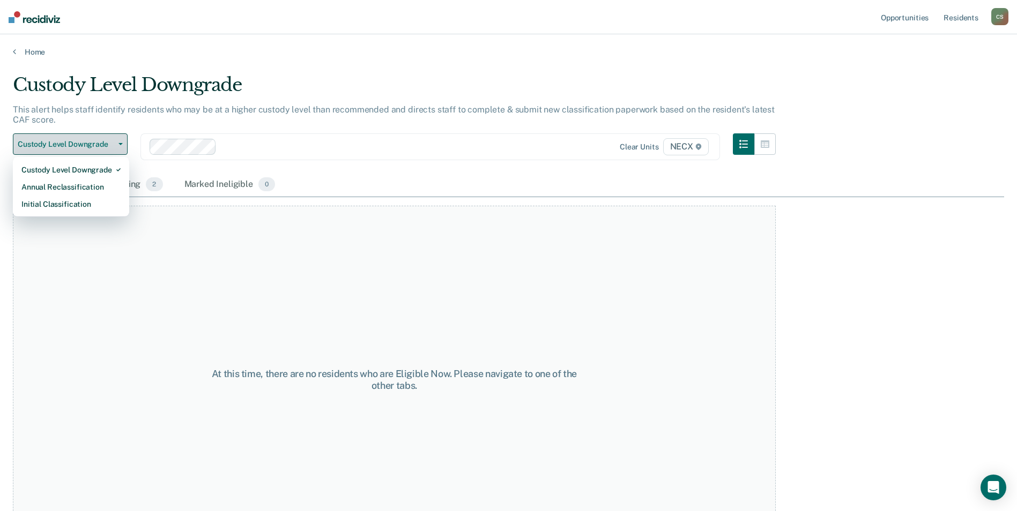
click at [120, 146] on button "Custody Level Downgrade" at bounding box center [70, 143] width 115 height 21
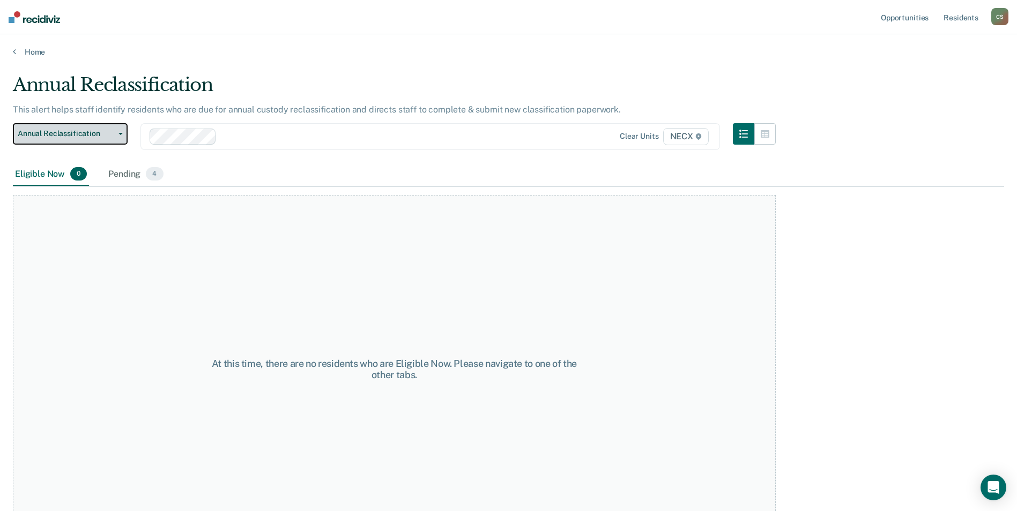
scroll to position [32, 0]
